Goal: Transaction & Acquisition: Book appointment/travel/reservation

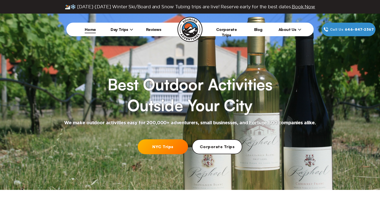
click at [130, 29] on icon at bounding box center [132, 30] width 4 height 4
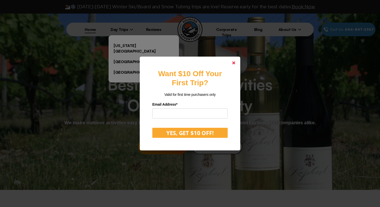
click at [232, 63] on icon at bounding box center [233, 62] width 3 height 3
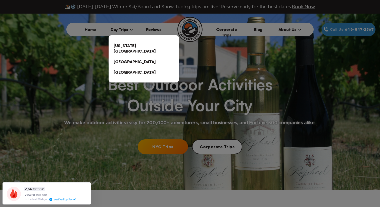
click at [166, 145] on div at bounding box center [190, 103] width 380 height 207
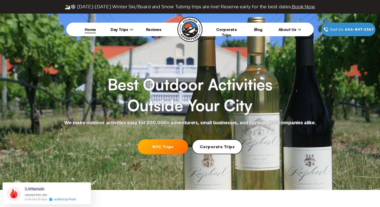
click at [165, 146] on link "NYC Trips" at bounding box center [163, 146] width 50 height 15
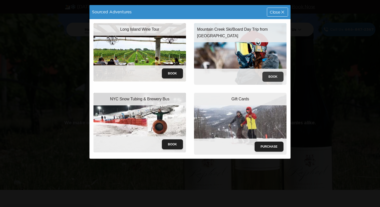
click at [271, 76] on button "Book" at bounding box center [272, 77] width 21 height 10
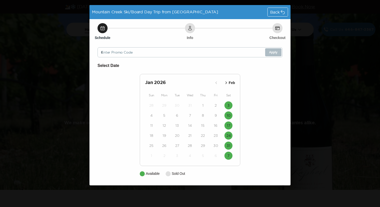
click at [277, 16] on div "Back" at bounding box center [278, 12] width 20 height 9
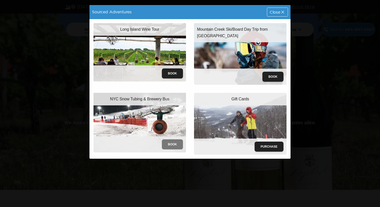
click at [170, 145] on button "Book" at bounding box center [172, 144] width 21 height 10
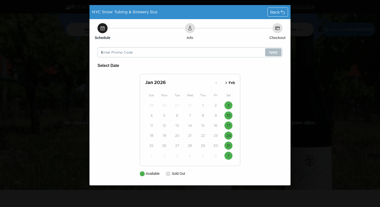
click at [227, 82] on icon "button" at bounding box center [226, 82] width 5 height 5
click at [215, 83] on icon "button" at bounding box center [216, 82] width 5 height 5
click at [68, 27] on div "NYC Snow Tubing & Brewery Bus Back Schedule Info Checkout Enter Promo Code Appl…" at bounding box center [190, 103] width 380 height 207
